Goal: Task Accomplishment & Management: Manage account settings

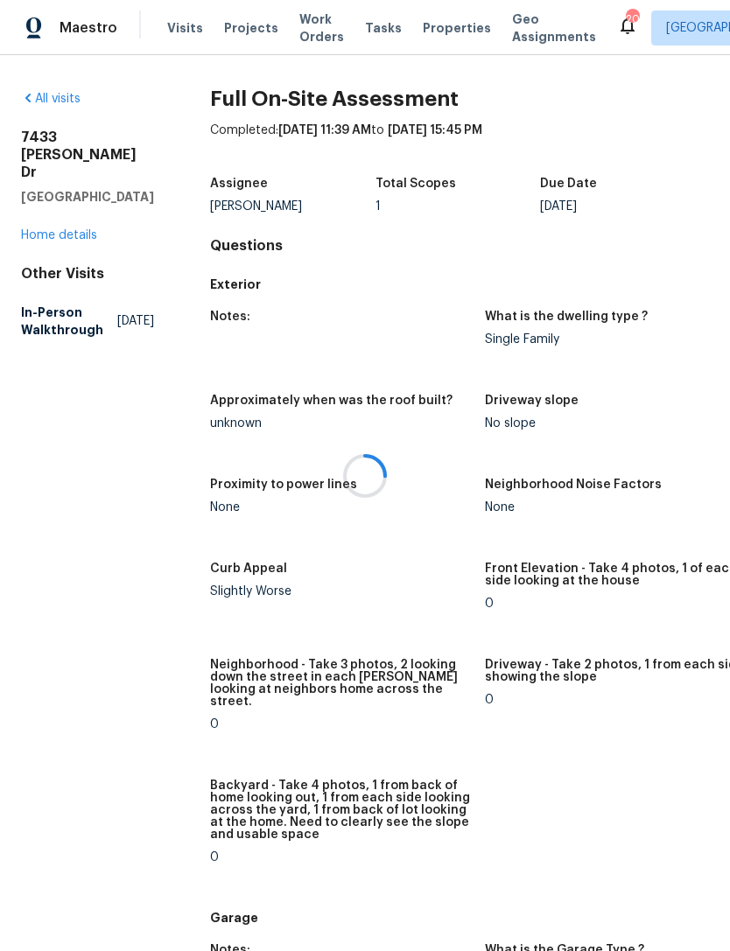
click at [69, 229] on div at bounding box center [365, 475] width 730 height 951
click at [86, 241] on div at bounding box center [365, 475] width 730 height 951
click at [180, 43] on div at bounding box center [365, 475] width 730 height 951
click at [185, 33] on span "Visits" at bounding box center [185, 27] width 36 height 17
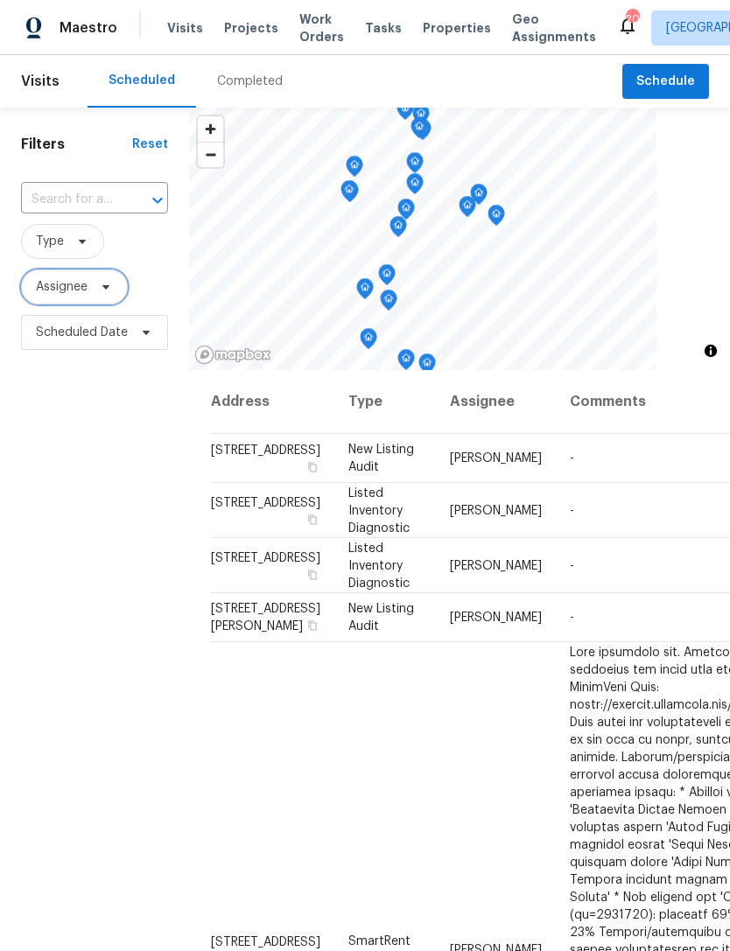
click at [97, 294] on span at bounding box center [103, 287] width 19 height 14
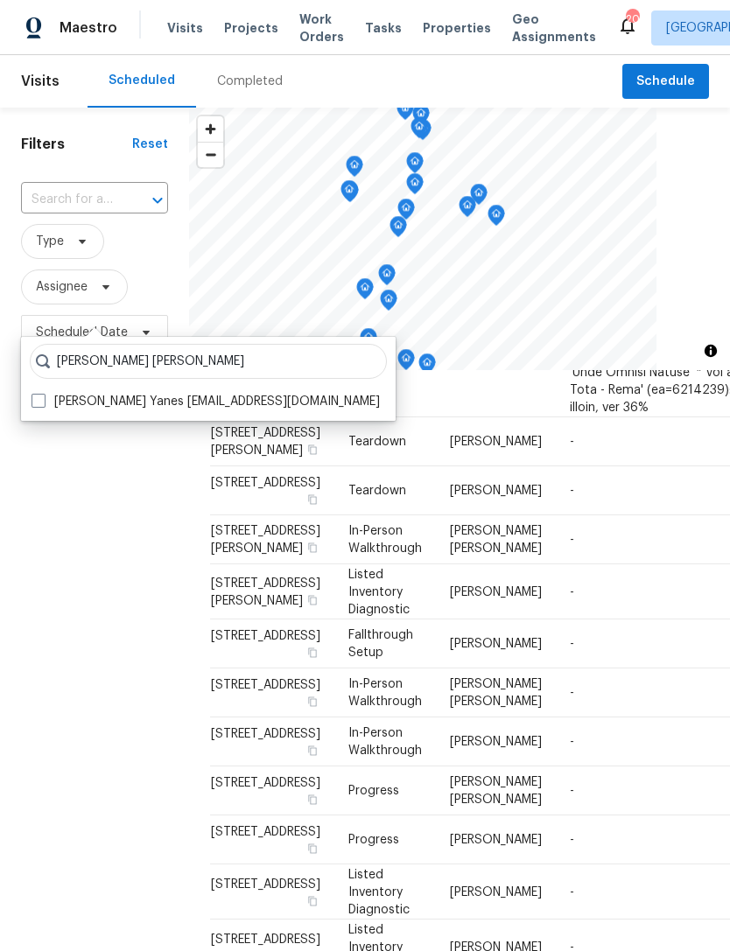
scroll to position [811, -1]
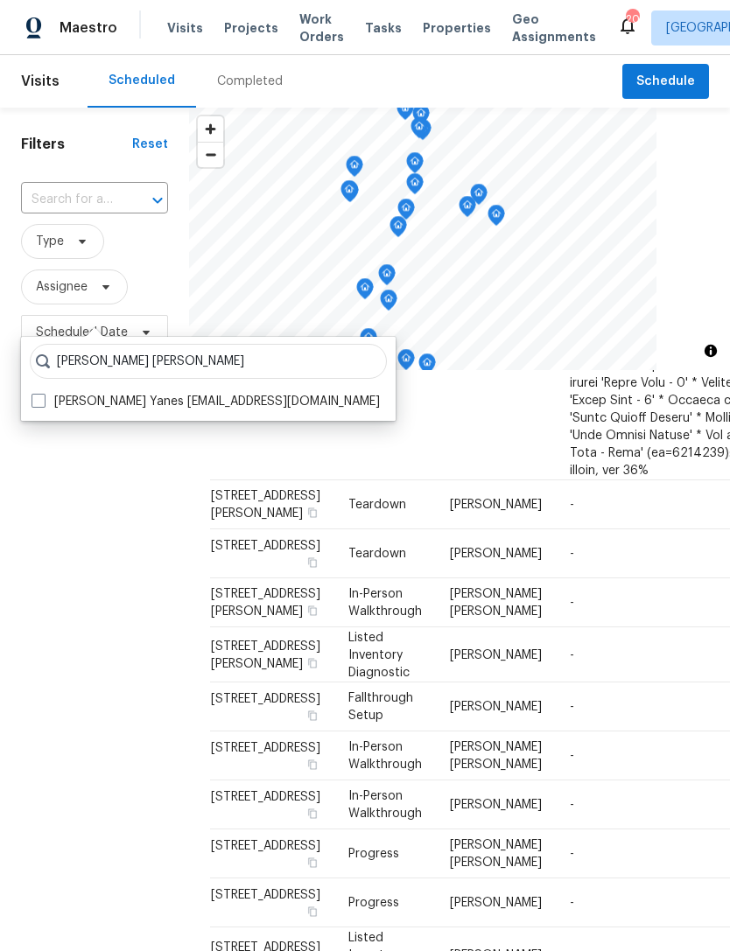
type input "David puente yanes"
click at [32, 389] on div "David Puente Yanes david.puenteyanes@opendoor.com" at bounding box center [208, 401] width 364 height 24
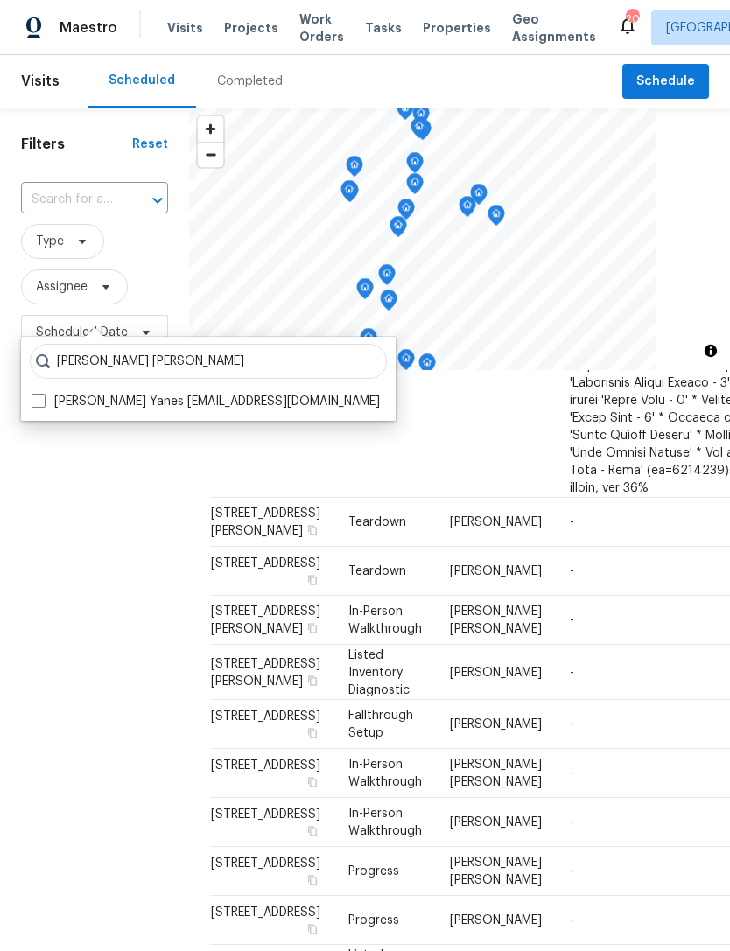
click at [37, 401] on span at bounding box center [38, 401] width 14 height 14
click at [37, 401] on input "David Puente Yanes david.puenteyanes@opendoor.com" at bounding box center [36, 398] width 11 height 11
checkbox input "true"
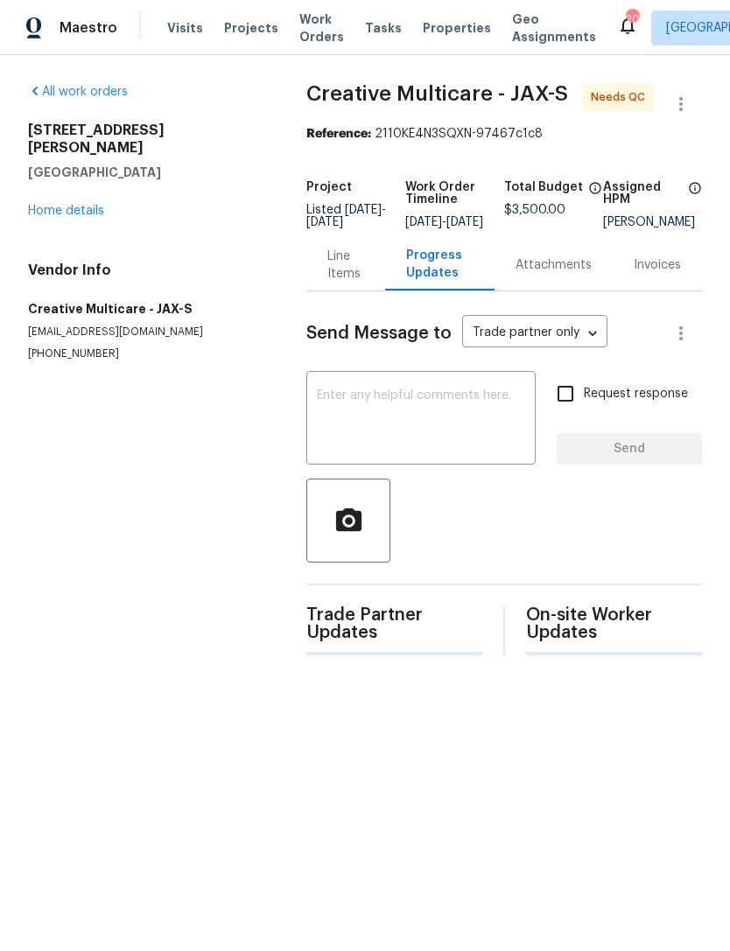
click at [188, 37] on span "Visits" at bounding box center [185, 27] width 36 height 17
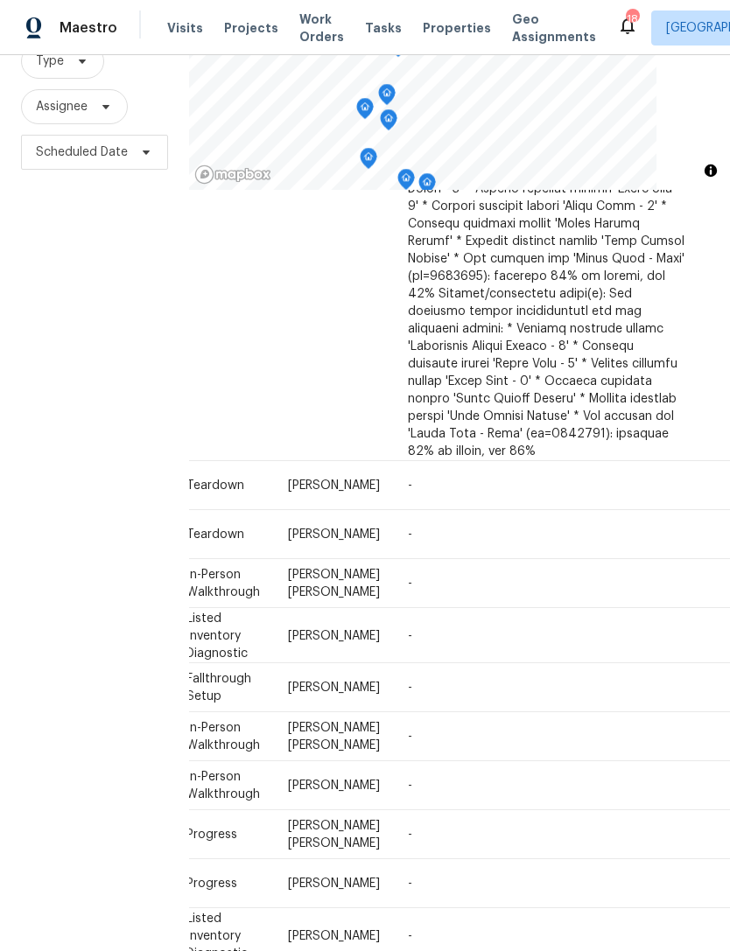
scroll to position [614, 161]
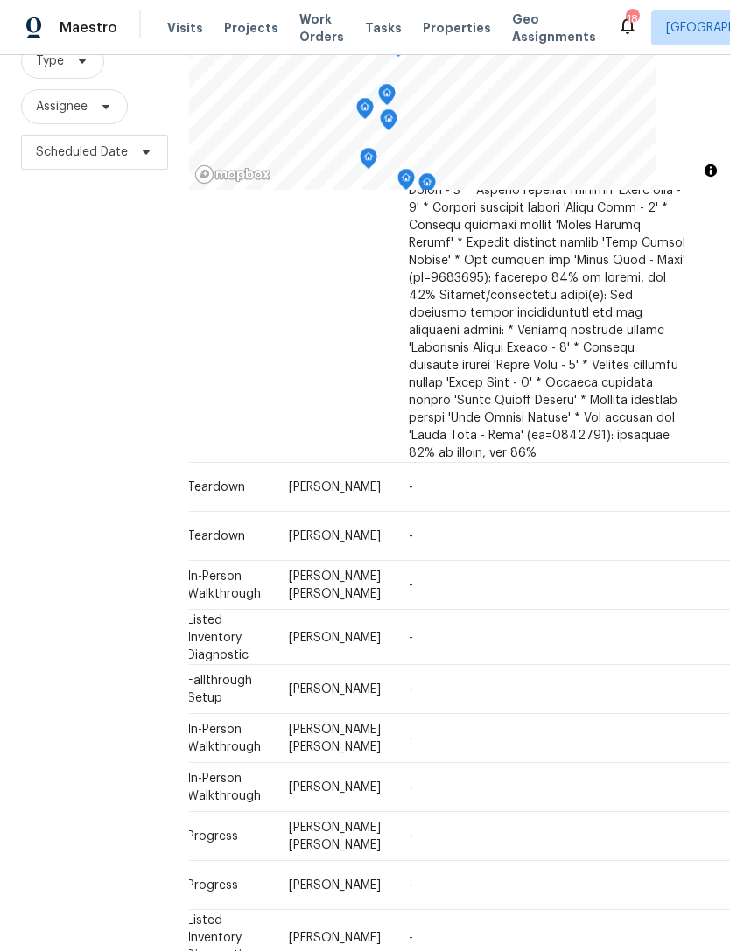
click at [0, 0] on icon at bounding box center [0, 0] width 0 height 0
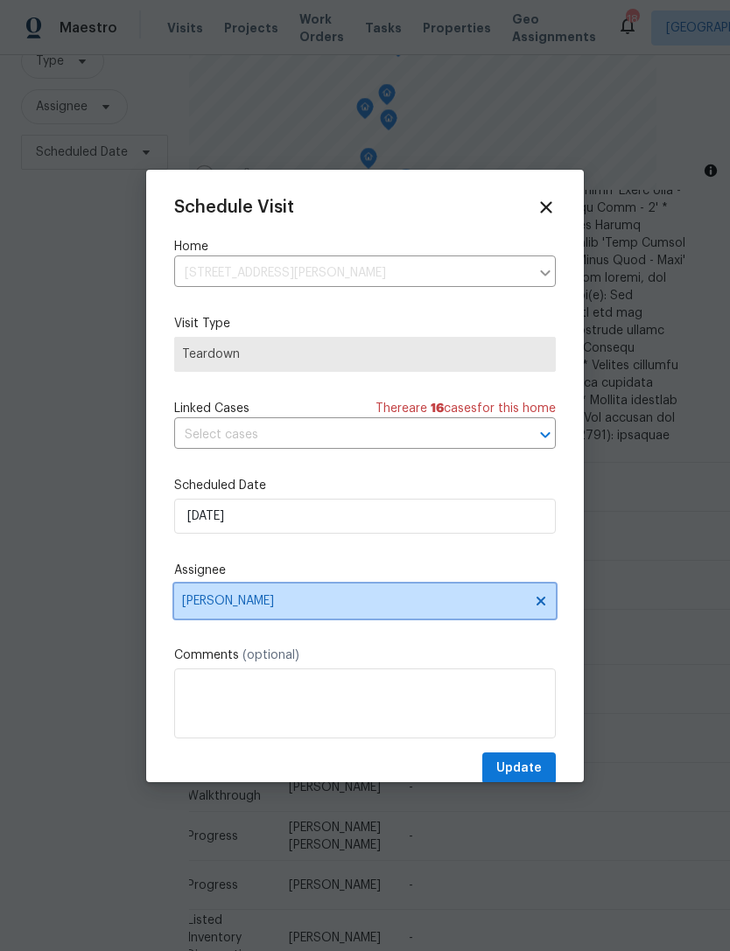
click at [301, 612] on span "Jeremy Dykes" at bounding box center [364, 600] width 381 height 35
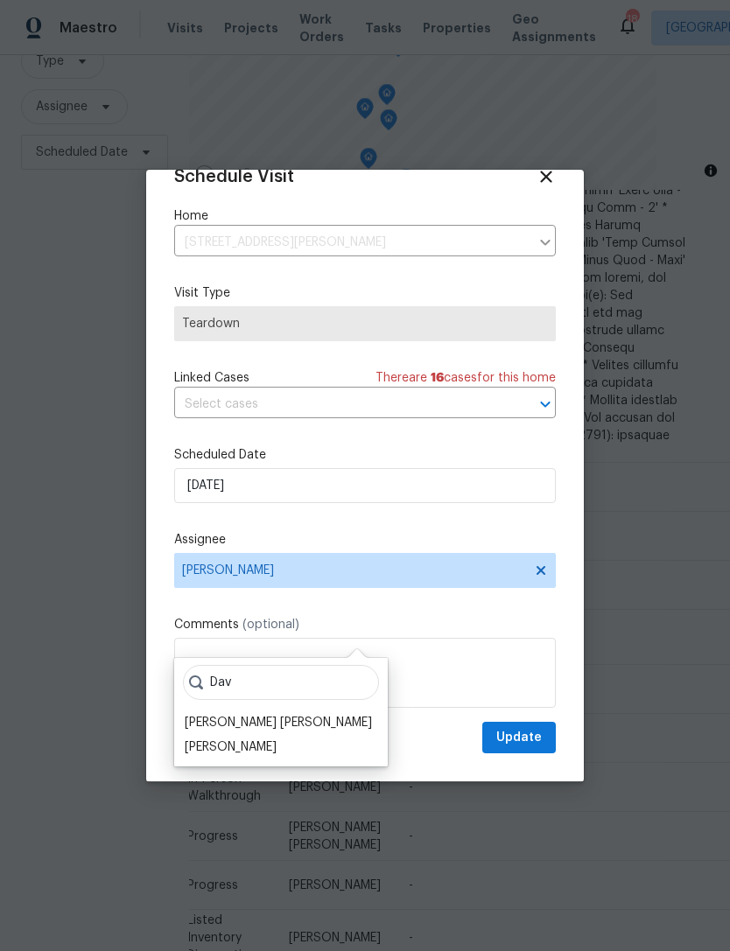
scroll to position [34, 0]
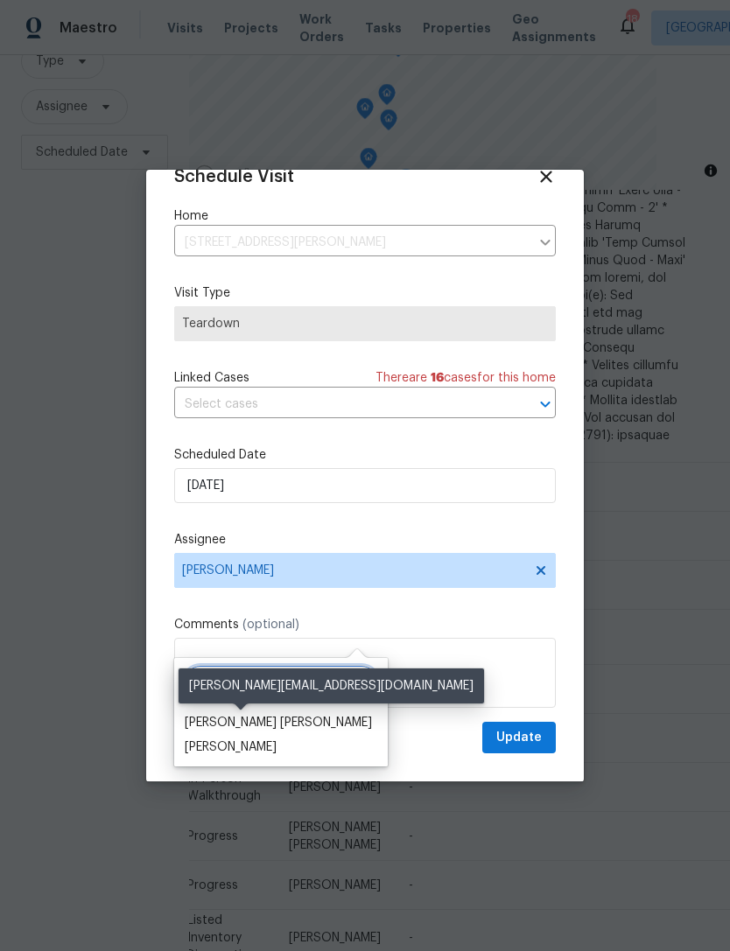
type input "Dav"
click at [266, 714] on div "[PERSON_NAME] [PERSON_NAME]" at bounding box center [278, 722] width 187 height 17
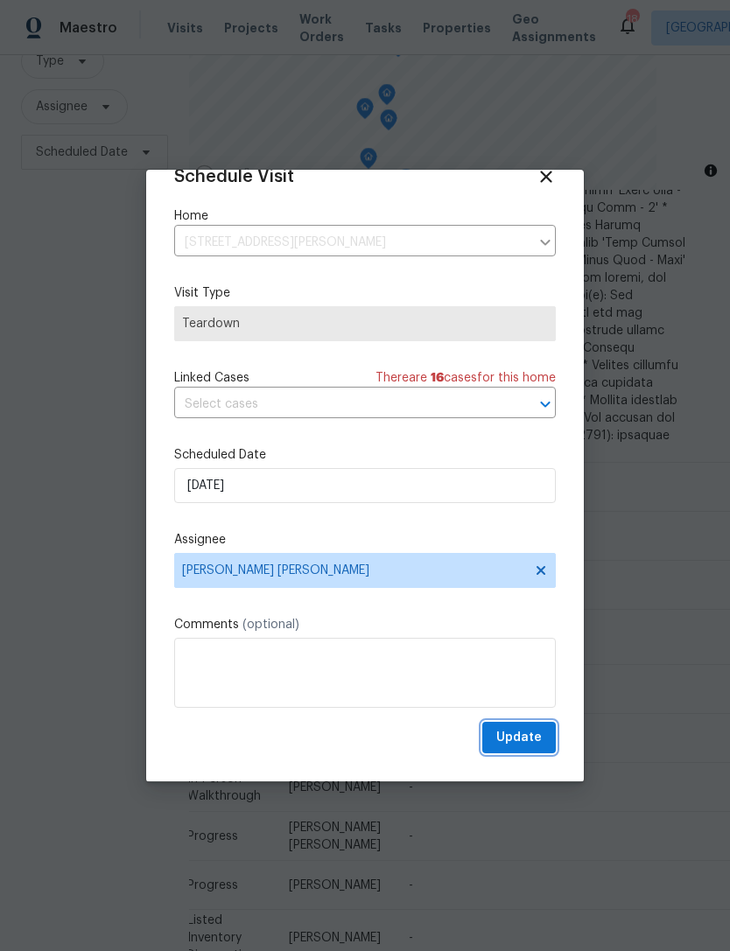
click at [521, 742] on span "Update" at bounding box center [518, 738] width 45 height 22
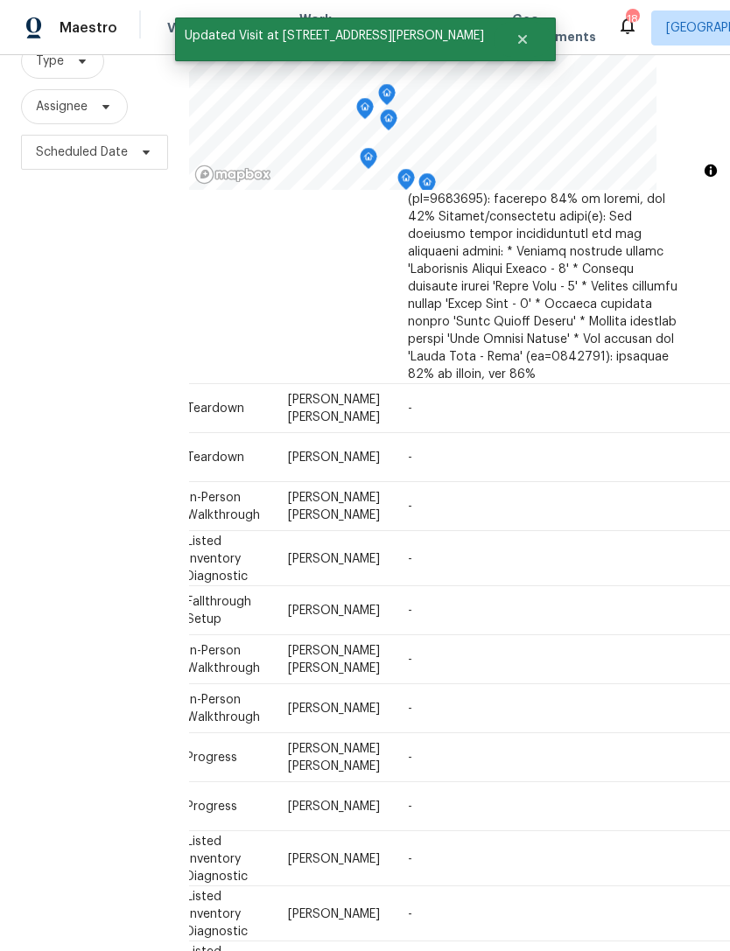
scroll to position [696, 161]
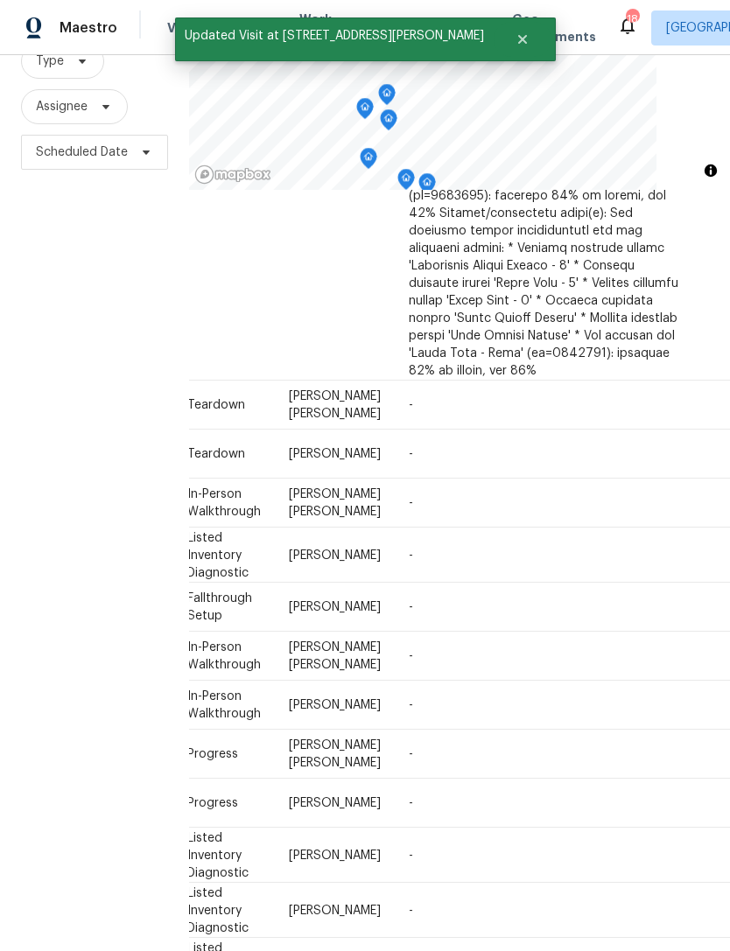
click at [0, 0] on icon at bounding box center [0, 0] width 0 height 0
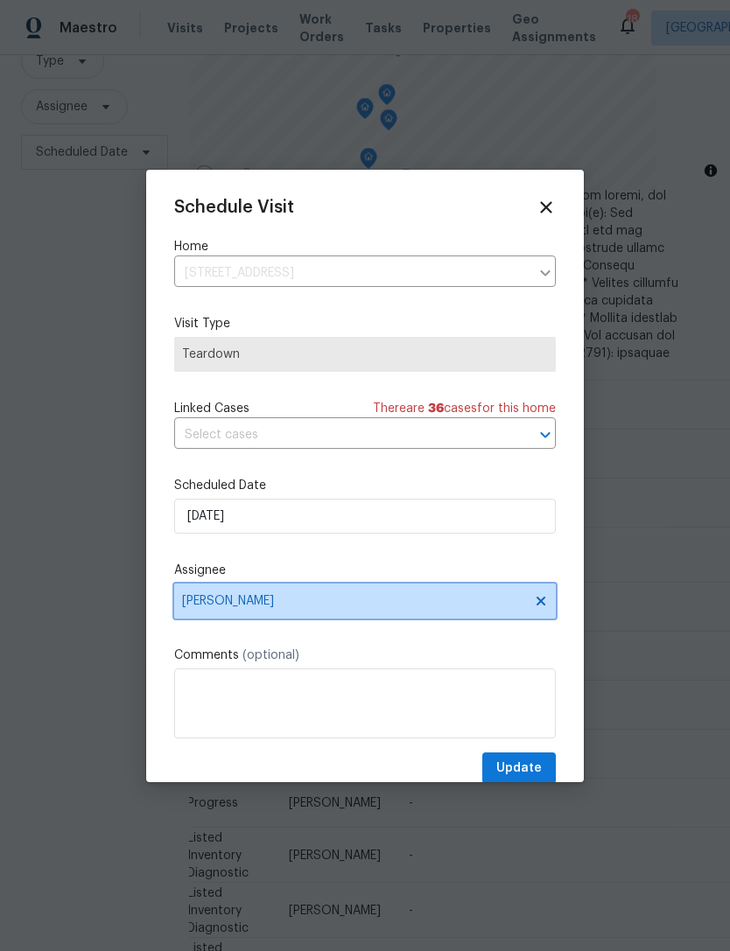
click at [271, 605] on span "Jeremy Dykes" at bounding box center [353, 601] width 343 height 14
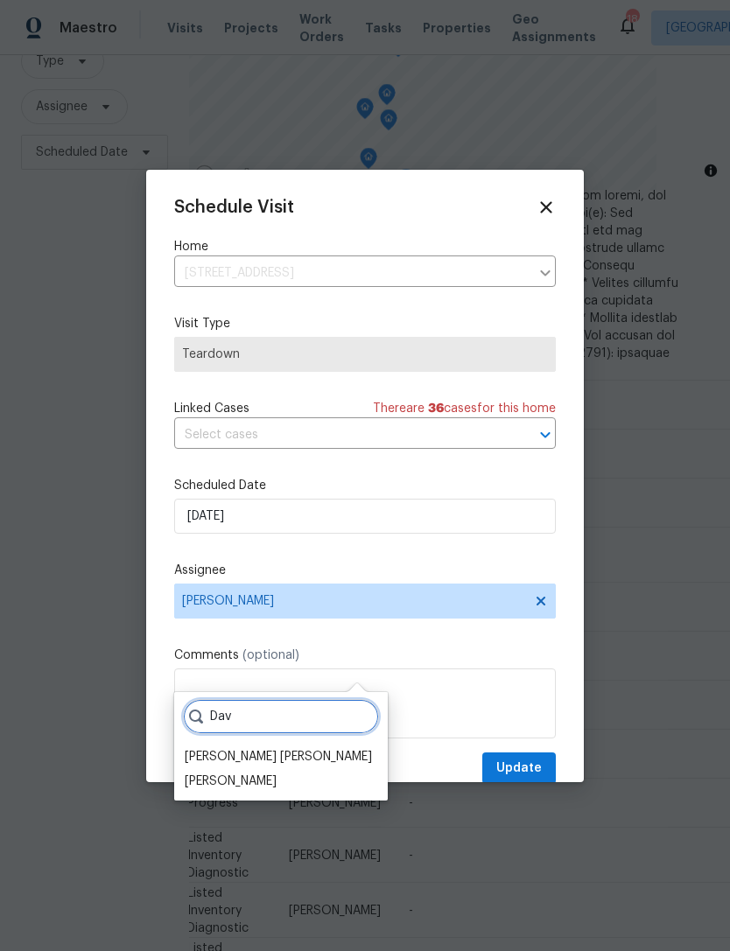
type input "Dav"
click at [267, 748] on div "[PERSON_NAME] [PERSON_NAME]" at bounding box center [278, 756] width 187 height 17
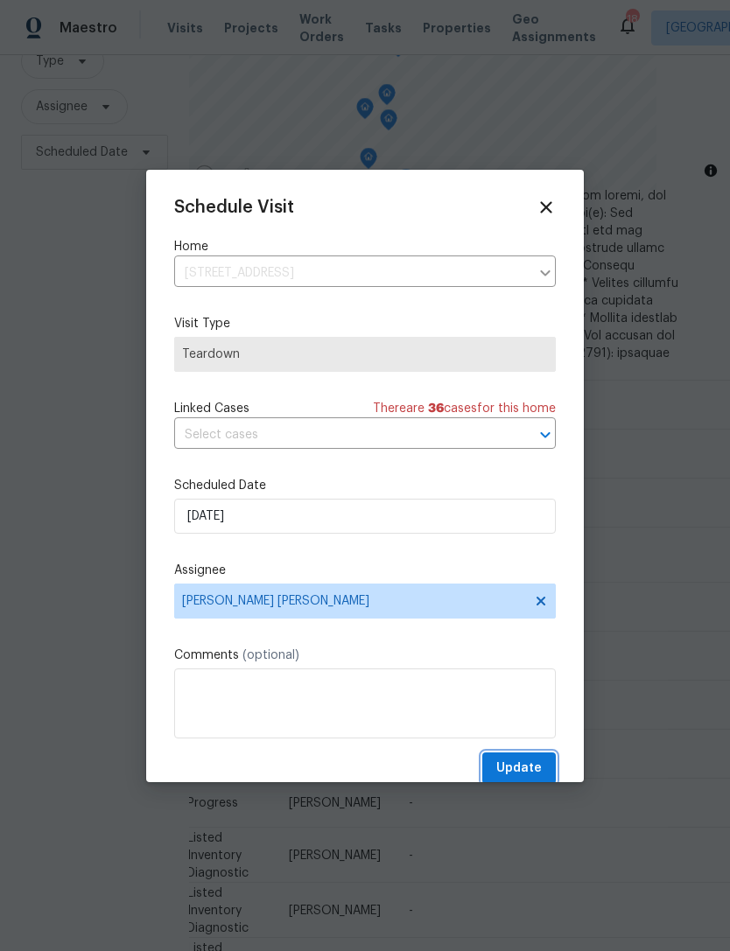
click at [526, 769] on span "Update" at bounding box center [518, 769] width 45 height 22
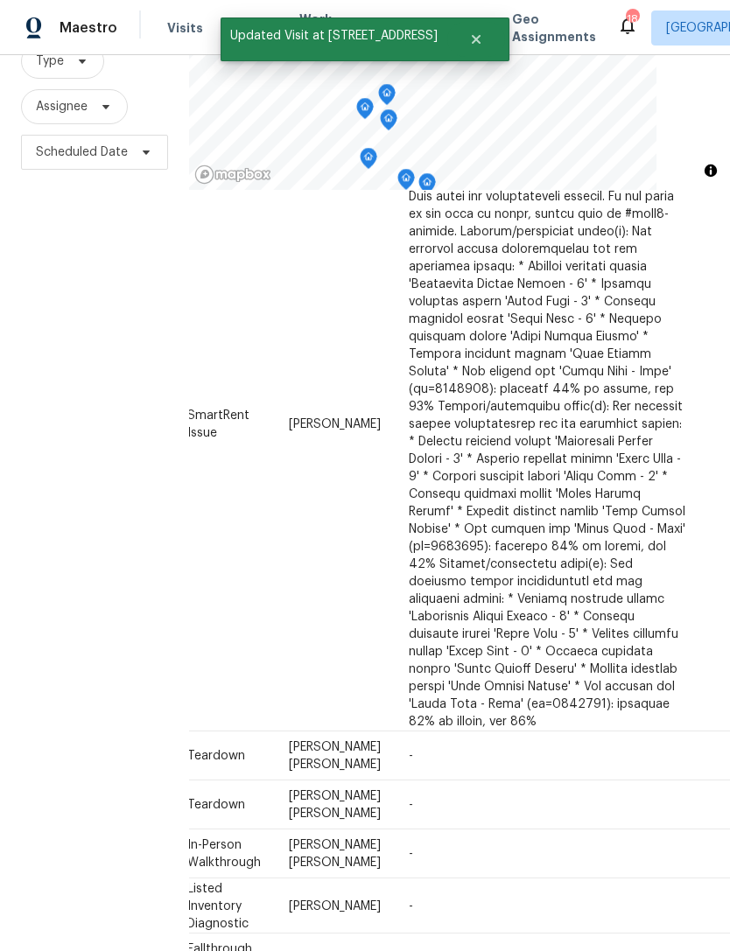
scroll to position [341, 161]
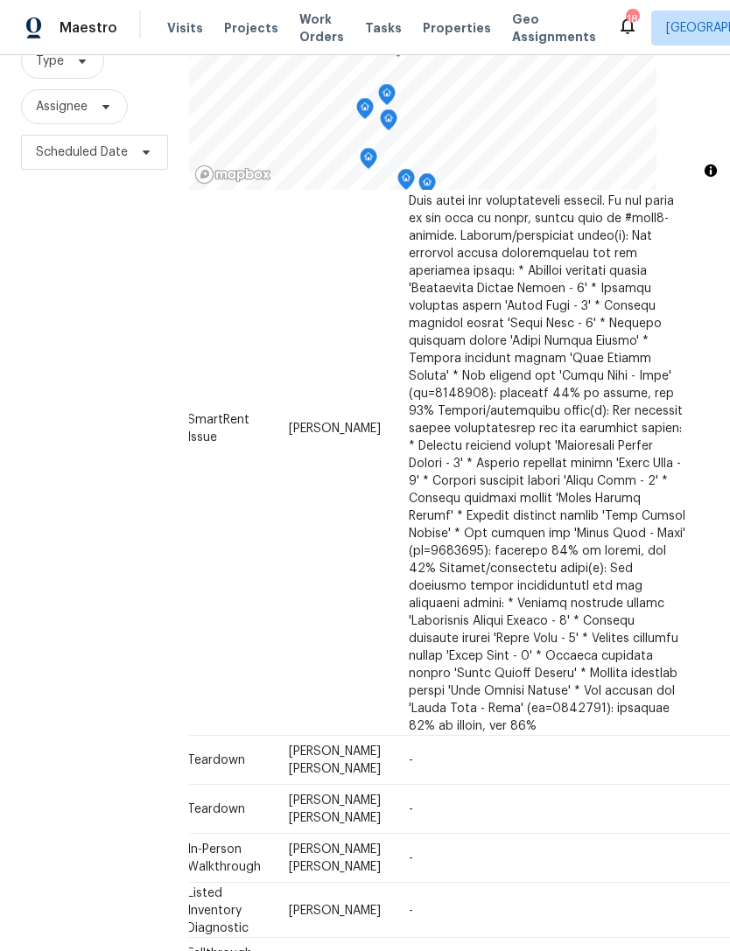
click at [0, 0] on icon at bounding box center [0, 0] width 0 height 0
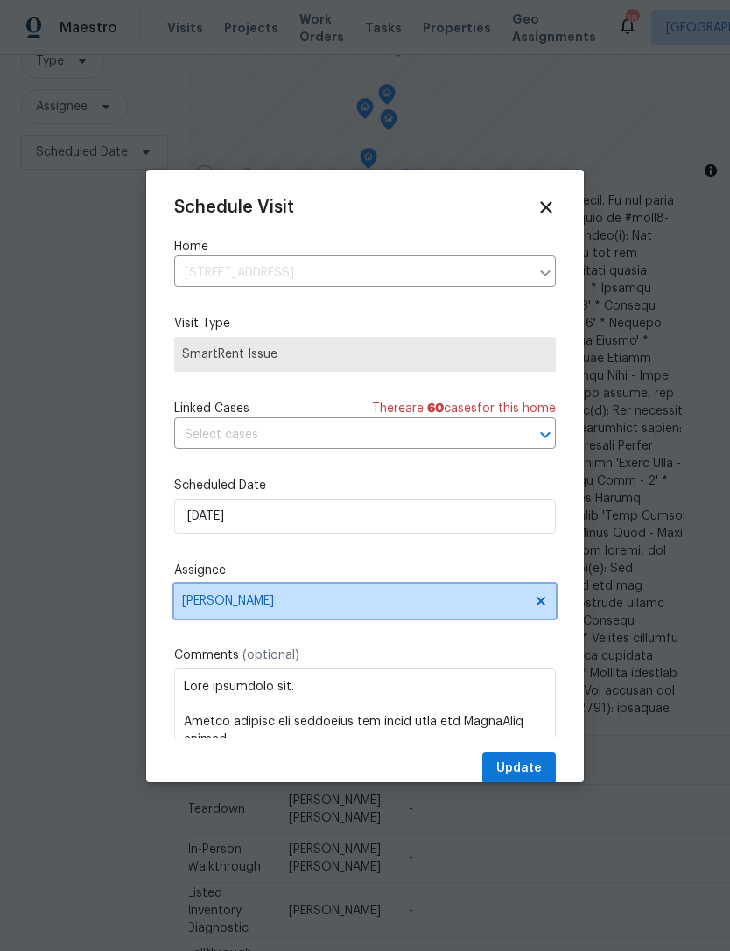
click at [295, 595] on span "Jeremy Dykes" at bounding box center [364, 600] width 381 height 35
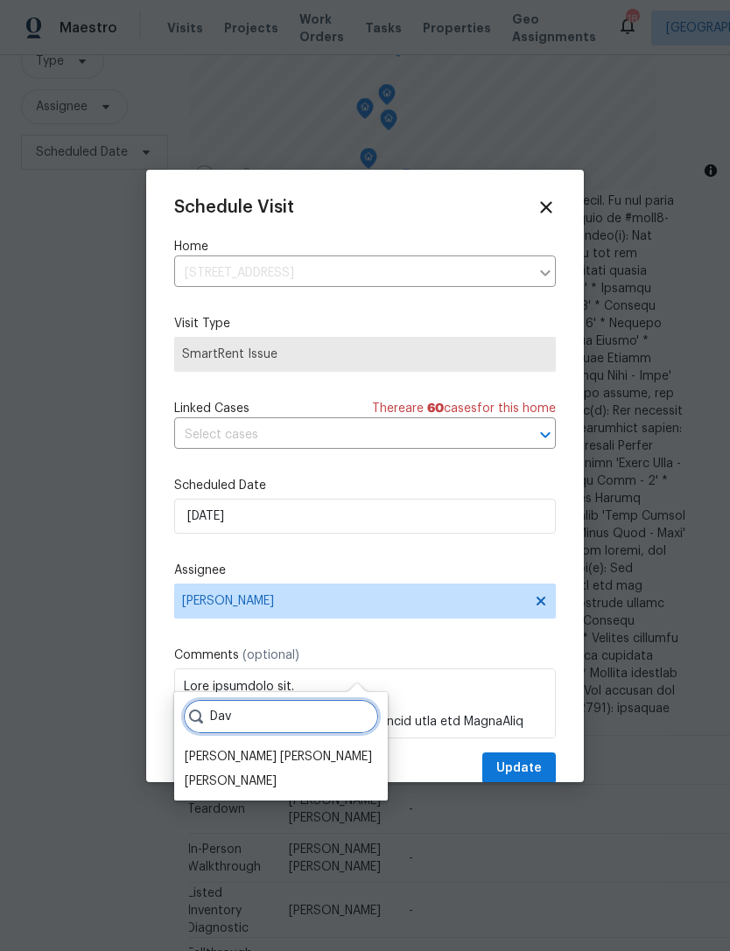
type input "Dav"
click at [255, 748] on div "[PERSON_NAME] [PERSON_NAME]" at bounding box center [278, 756] width 187 height 17
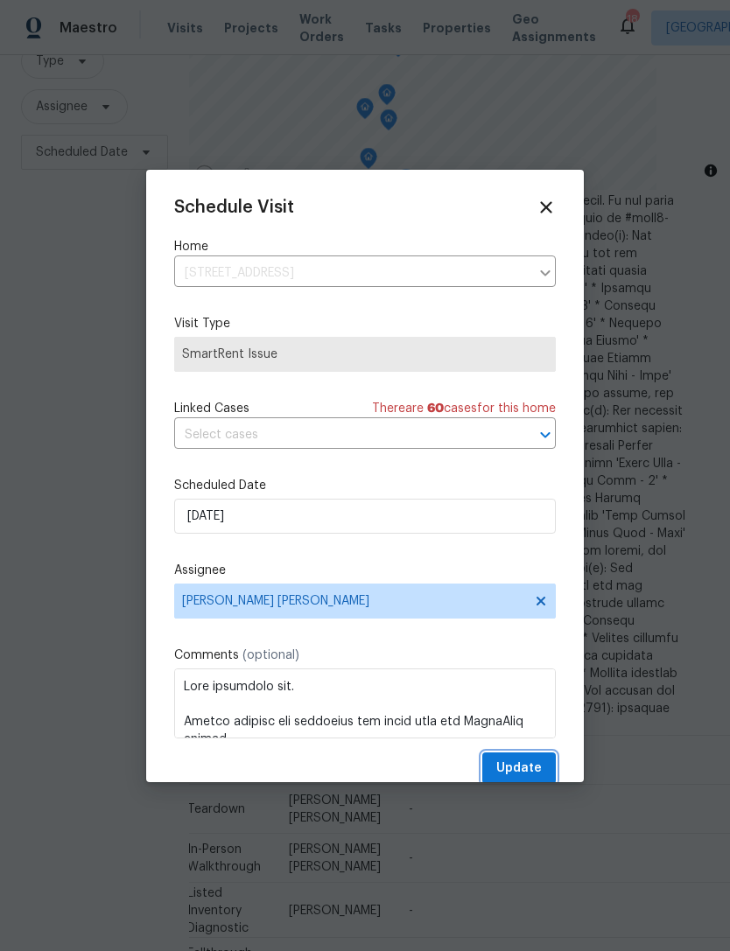
click at [526, 766] on span "Update" at bounding box center [518, 769] width 45 height 22
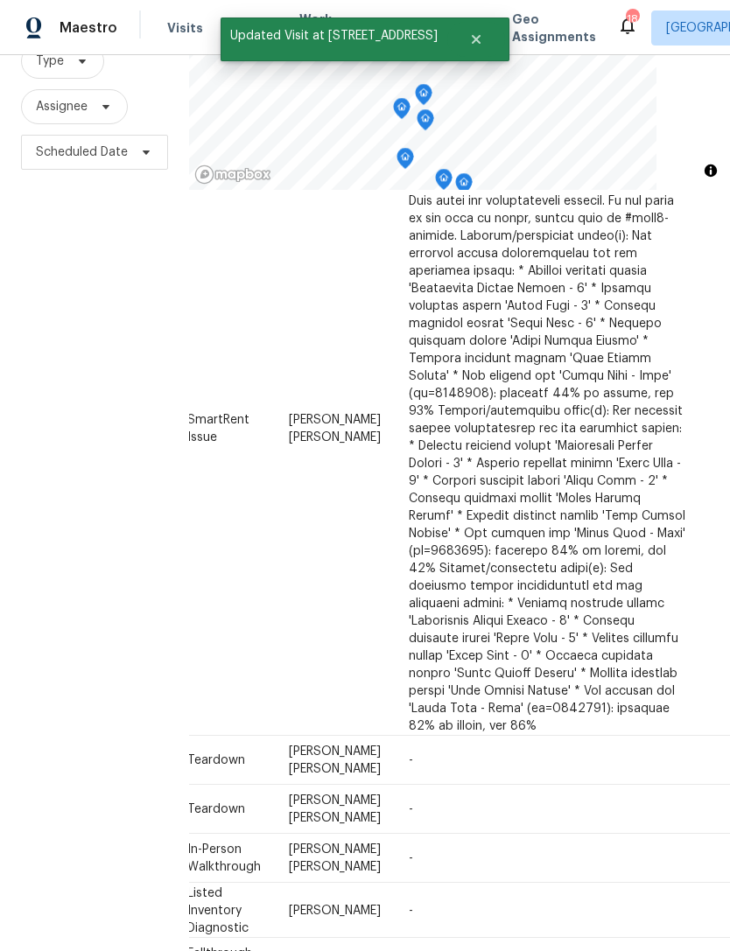
scroll to position [111, 0]
